Goal: Communication & Community: Share content

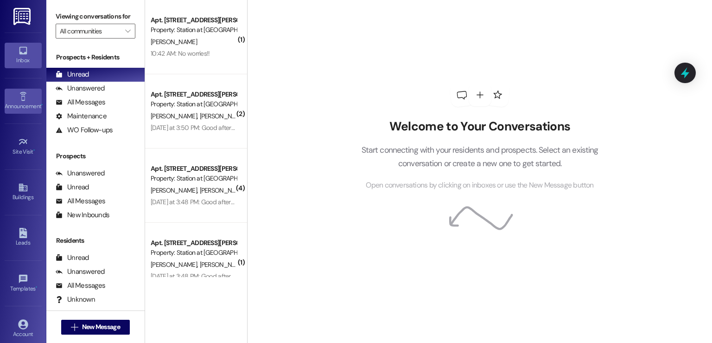
click at [28, 103] on div "Announcement •" at bounding box center [23, 106] width 46 height 9
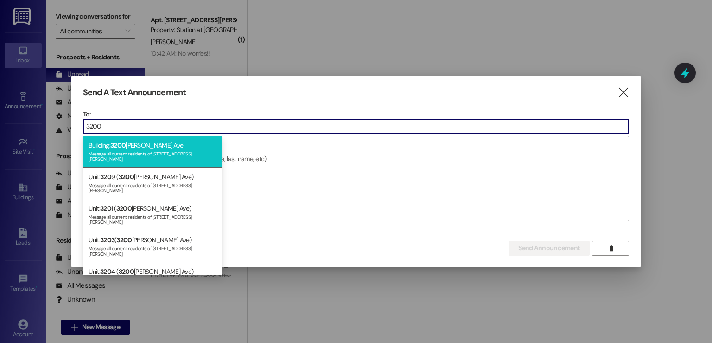
type input "3200"
click at [121, 151] on div "Message all current residents of [STREET_ADDRESS][PERSON_NAME]" at bounding box center [153, 155] width 128 height 13
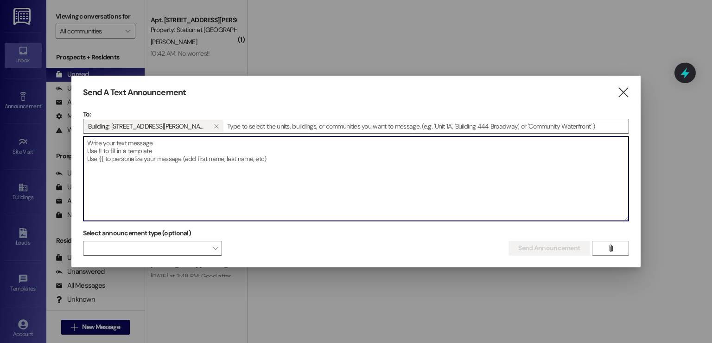
click at [98, 148] on textarea at bounding box center [356, 178] width 546 height 84
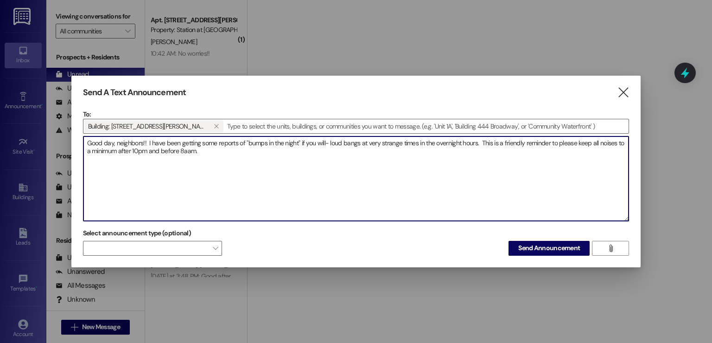
click at [185, 148] on textarea "Good day, neighbors!! I have been getting some reports of "bumps in the night" …" at bounding box center [356, 178] width 546 height 84
click at [213, 150] on textarea "Good day, neighbors!! I have been getting some reports of "bumps in the night" …" at bounding box center [356, 178] width 546 height 84
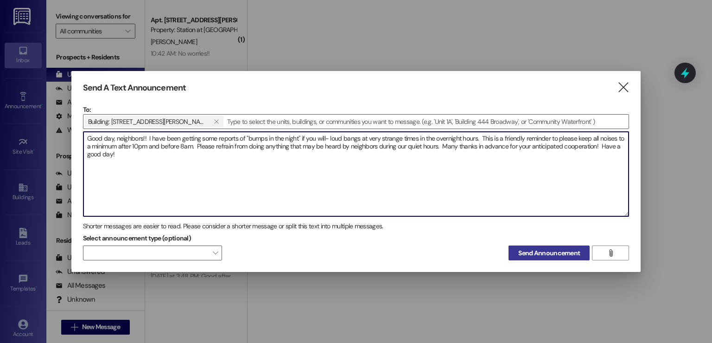
type textarea "Good day, neighbors!! I have been getting some reports of "bumps in the night" …"
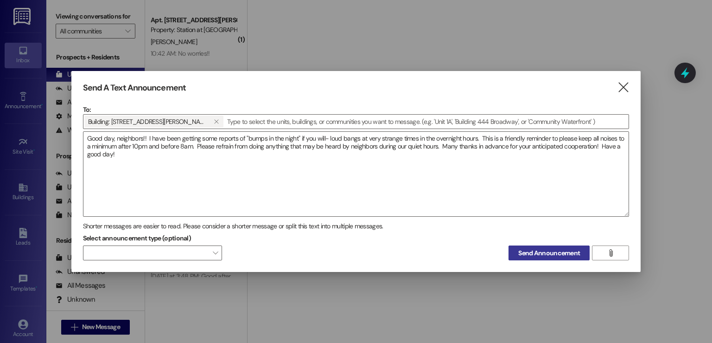
click at [527, 257] on span "Send Announcement" at bounding box center [549, 253] width 62 height 10
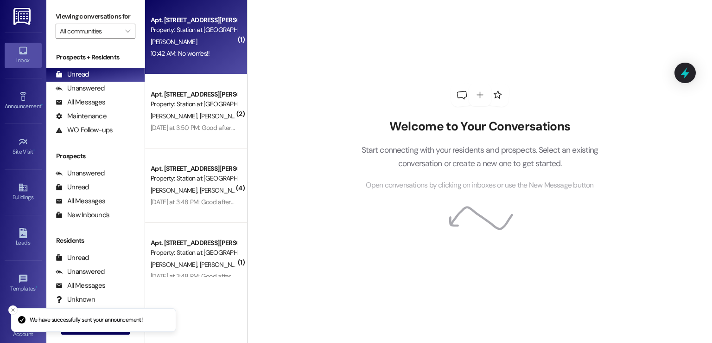
click at [177, 47] on div "[PERSON_NAME]" at bounding box center [194, 42] width 88 height 12
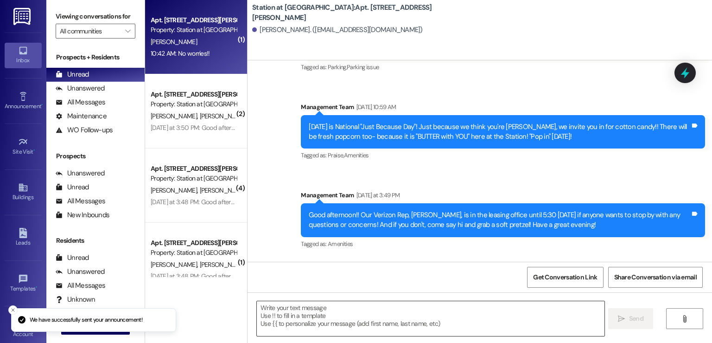
click at [279, 305] on textarea at bounding box center [430, 318] width 347 height 35
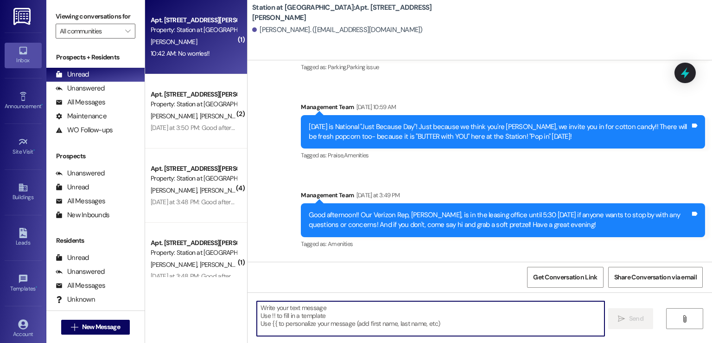
scroll to position [32113, 0]
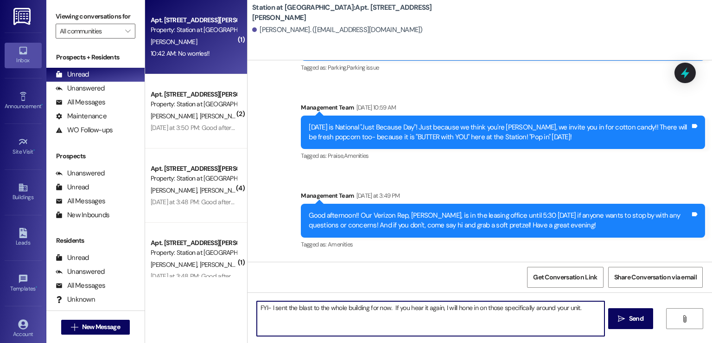
click at [580, 307] on textarea "FYI- I sent the blast to the whole building for now. If you hear it again, I wi…" at bounding box center [430, 318] width 347 height 35
click at [337, 314] on textarea "FYI- I sent the blast to the whole building for now. If you hear it again, I wi…" at bounding box center [430, 318] width 347 height 35
click at [340, 313] on textarea "FYI- I sent the blast to the whole building for now. If you hear it again, I wi…" at bounding box center [430, 318] width 347 height 35
click at [515, 313] on textarea "FYI- I sent the blast to the whole building for now. If you hear it again, I wi…" at bounding box center [430, 318] width 347 height 35
type textarea "FYI- I sent the blast to the whole building for now. If you hear it again, I wi…"
